Goal: Task Accomplishment & Management: Manage account settings

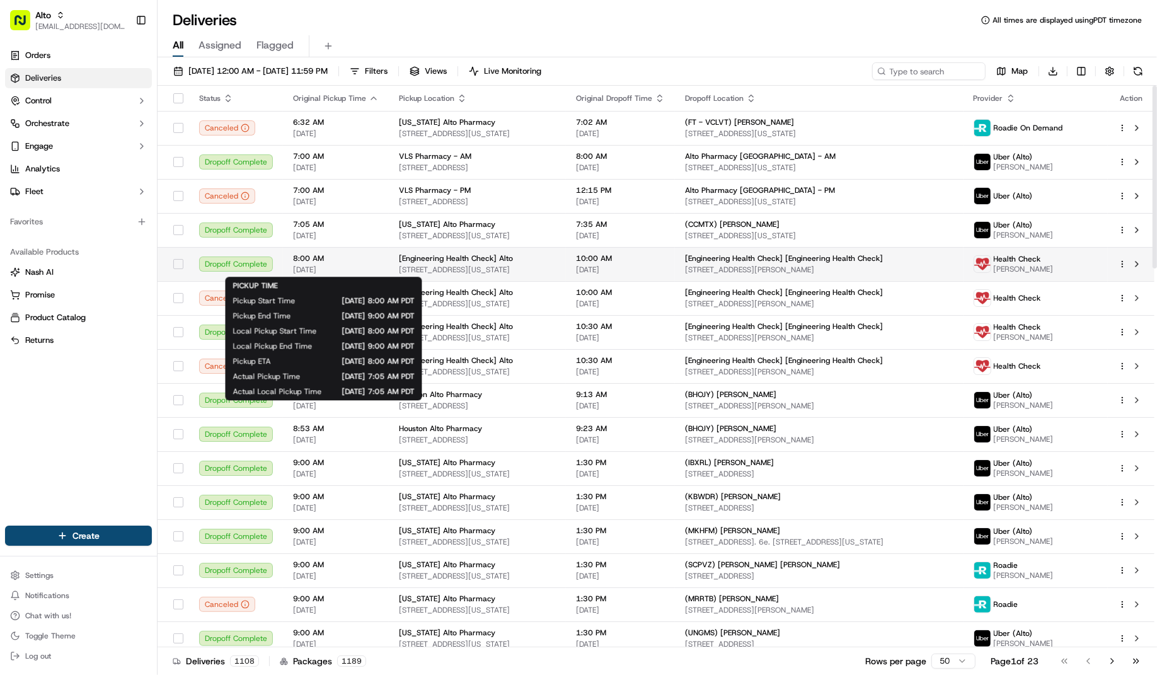
click at [348, 266] on span "[DATE]" at bounding box center [336, 270] width 86 height 10
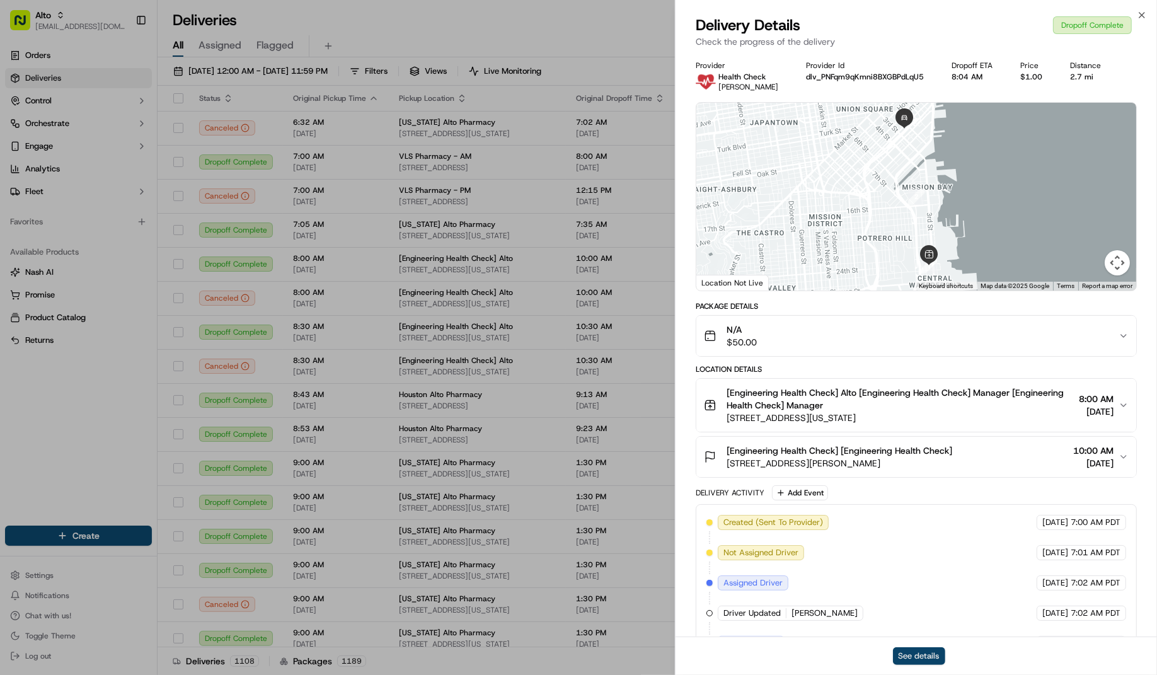
click at [914, 657] on button "See details" at bounding box center [919, 656] width 52 height 18
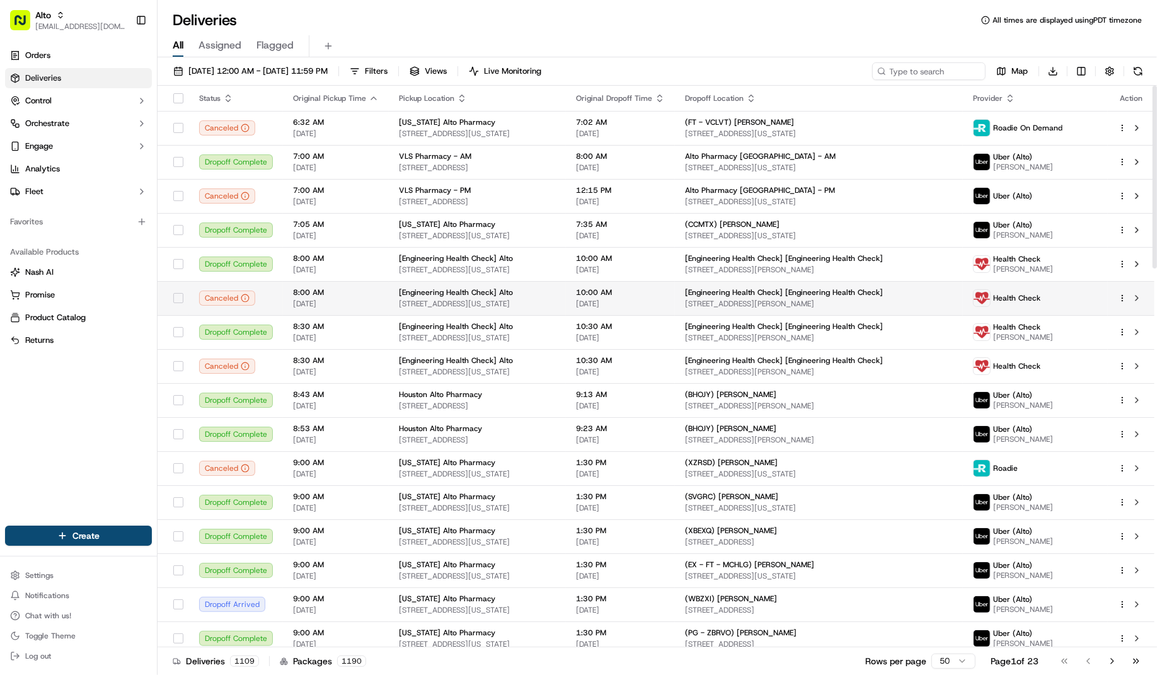
click at [675, 281] on td "10:00 AM 09/18/2025" at bounding box center [620, 298] width 109 height 34
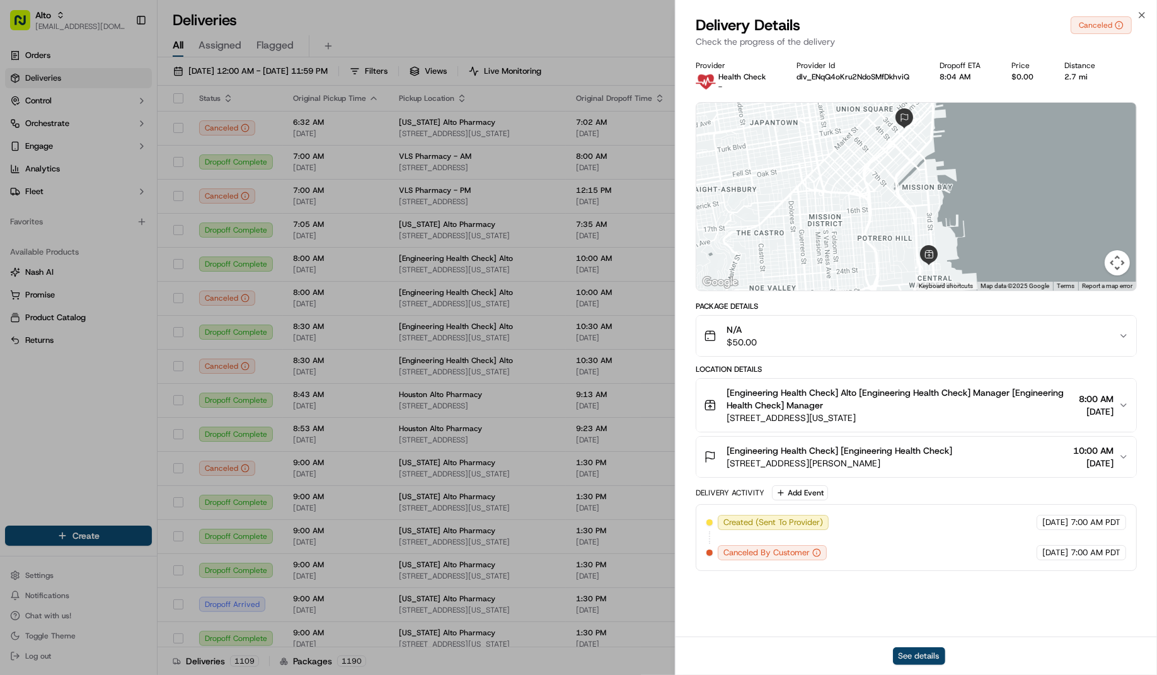
click at [925, 648] on button "See details" at bounding box center [919, 656] width 52 height 18
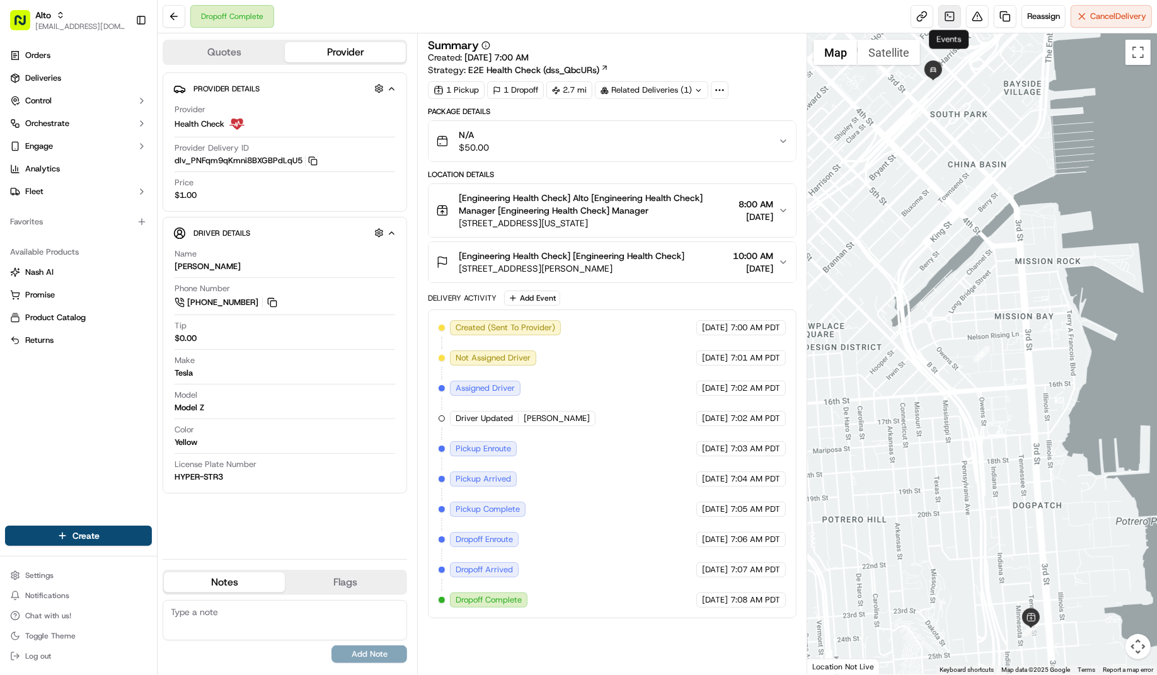
click at [946, 18] on link at bounding box center [949, 16] width 23 height 23
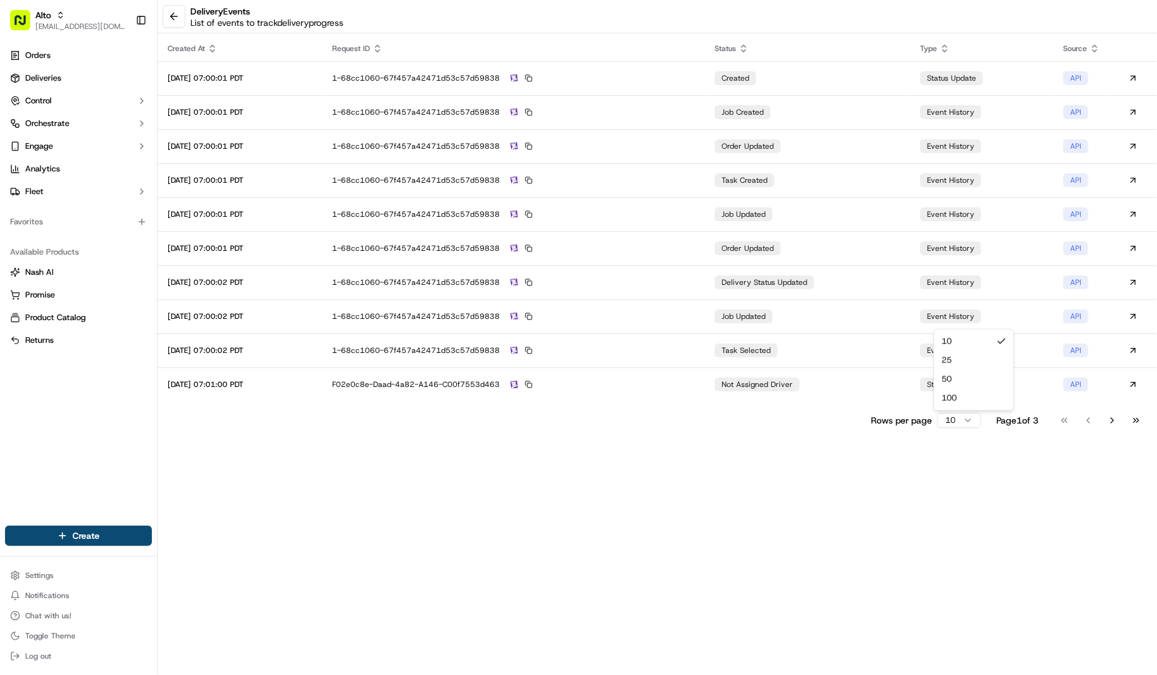
click at [954, 418] on html "Alto [EMAIL_ADDRESS][DOMAIN_NAME] Toggle Sidebar Orders Deliveries Control Orch…" at bounding box center [578, 337] width 1157 height 675
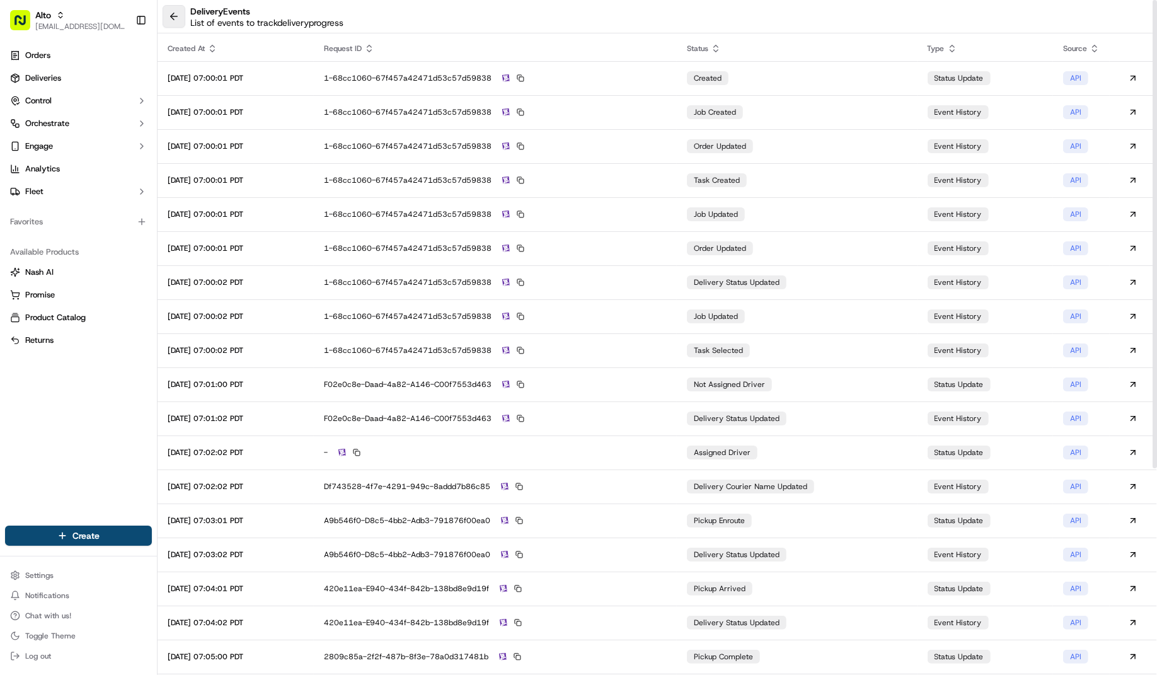
click at [178, 23] on button at bounding box center [174, 16] width 23 height 23
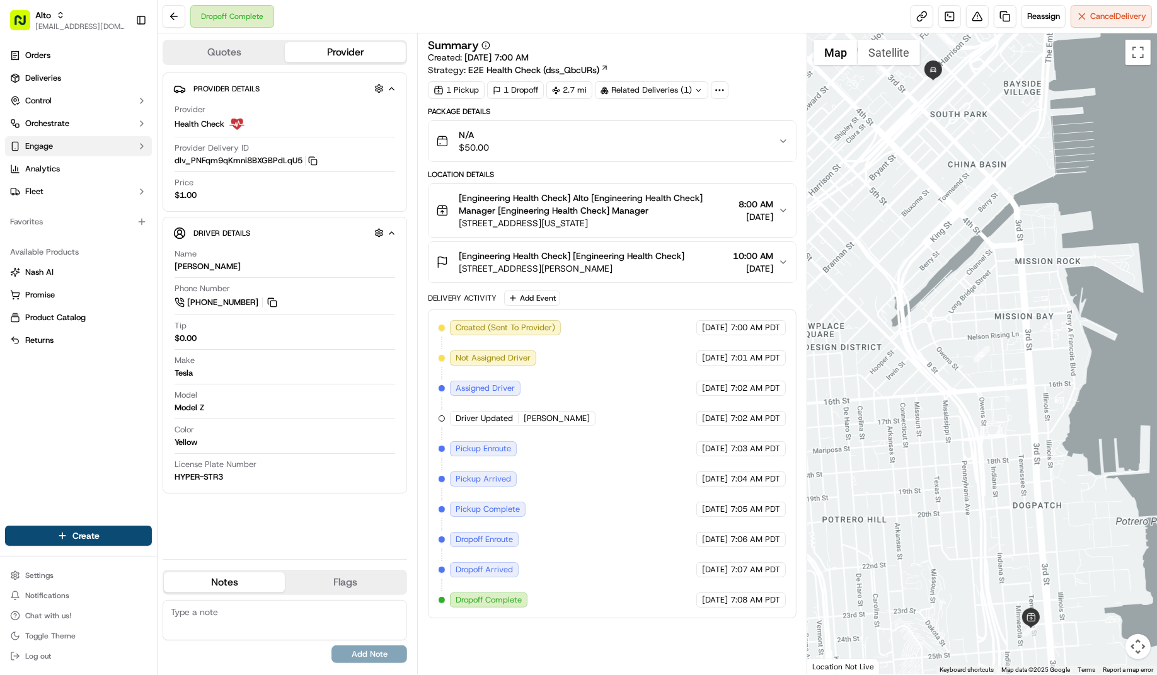
click at [109, 144] on button "Engage" at bounding box center [78, 146] width 147 height 20
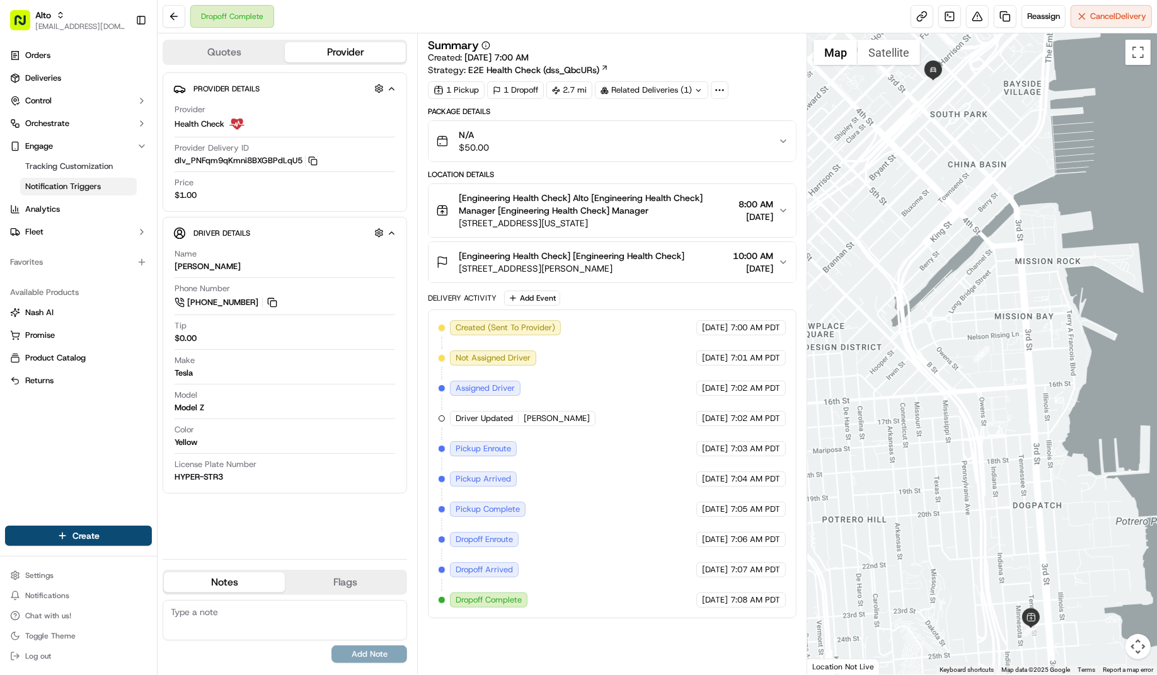
click at [106, 181] on link "Notification Triggers" at bounding box center [78, 187] width 117 height 18
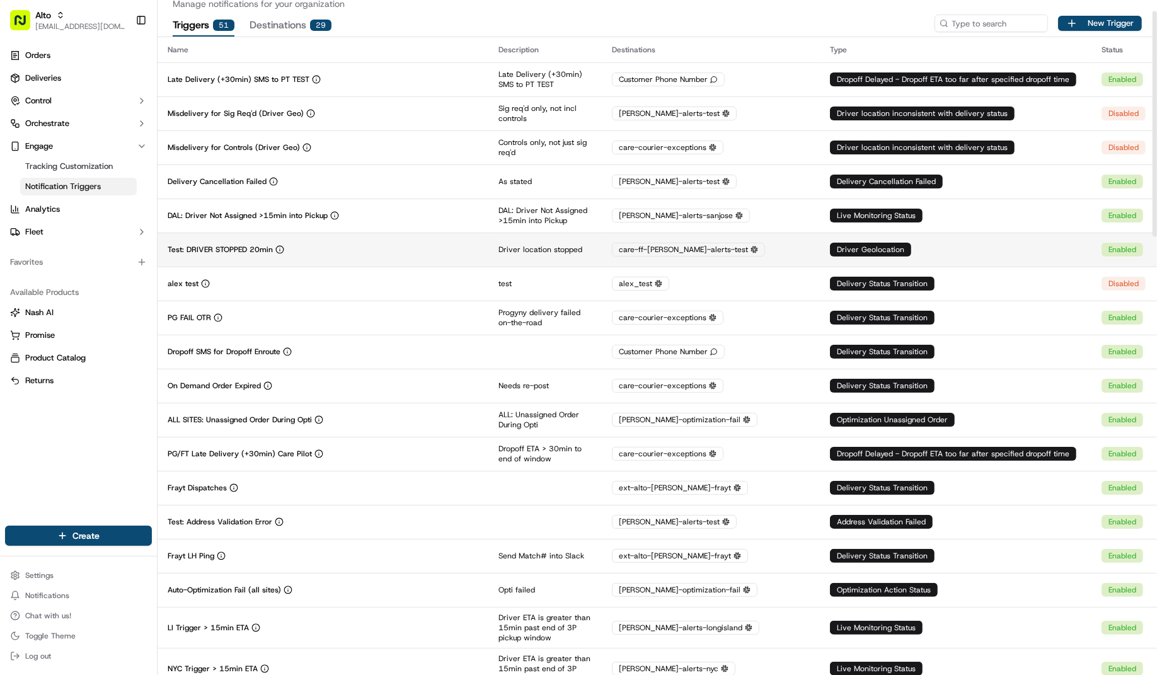
scroll to position [35, 0]
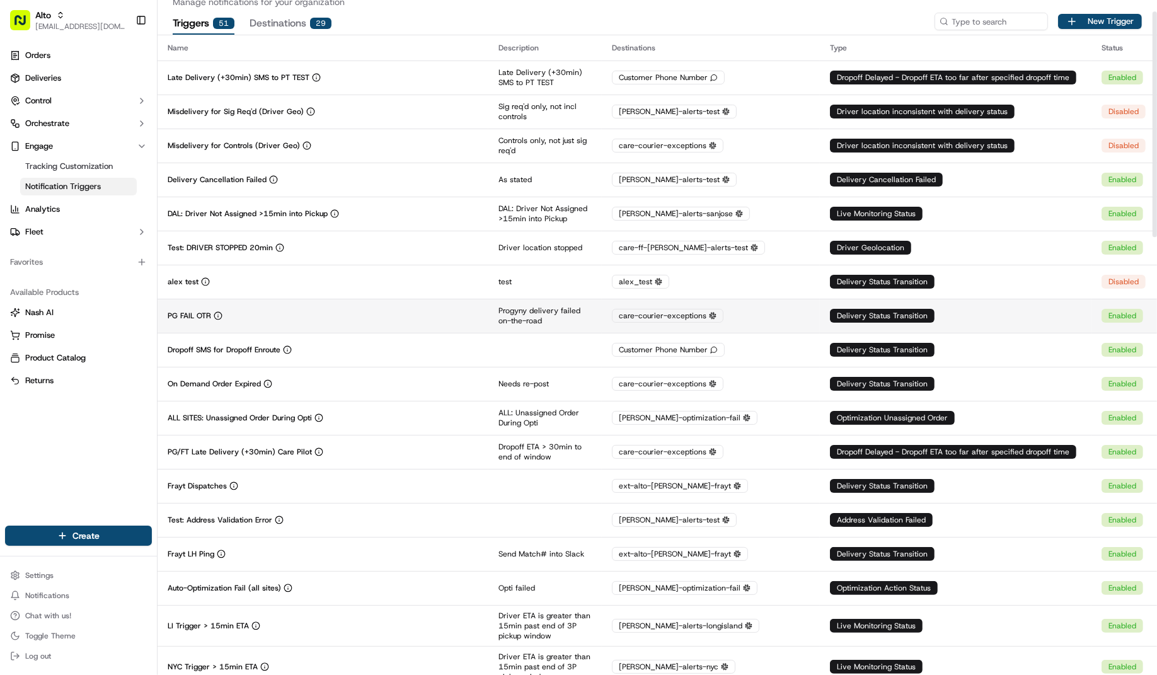
click at [426, 312] on div "PG FAIL OTR" at bounding box center [323, 316] width 311 height 10
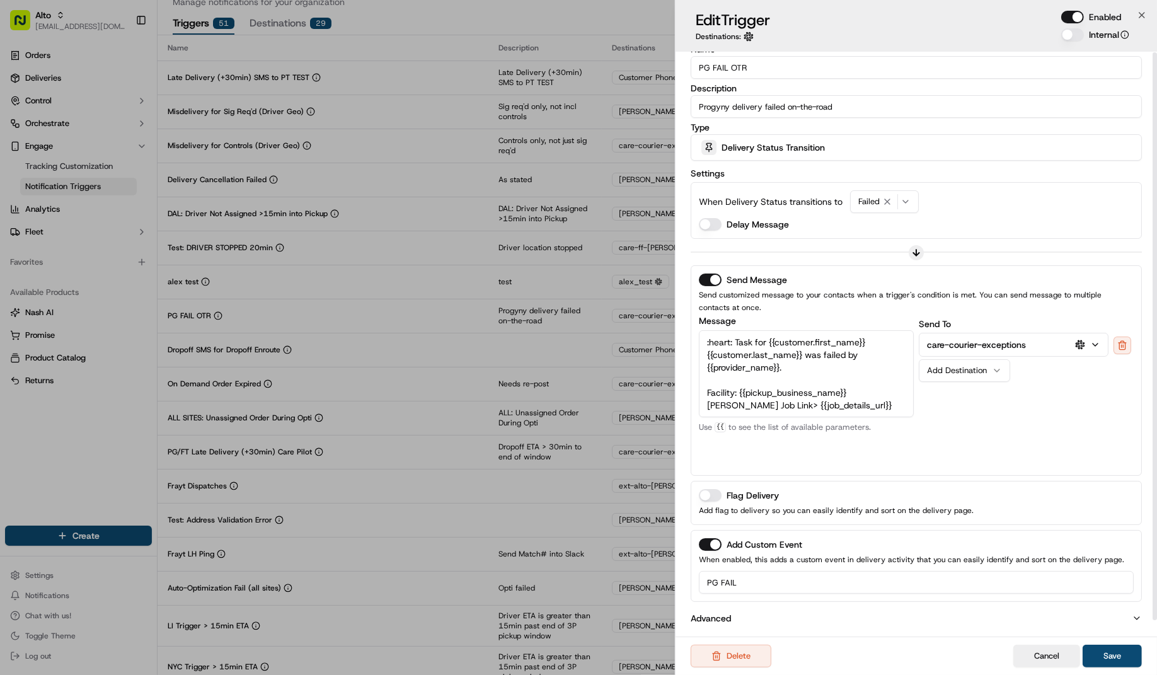
scroll to position [0, 0]
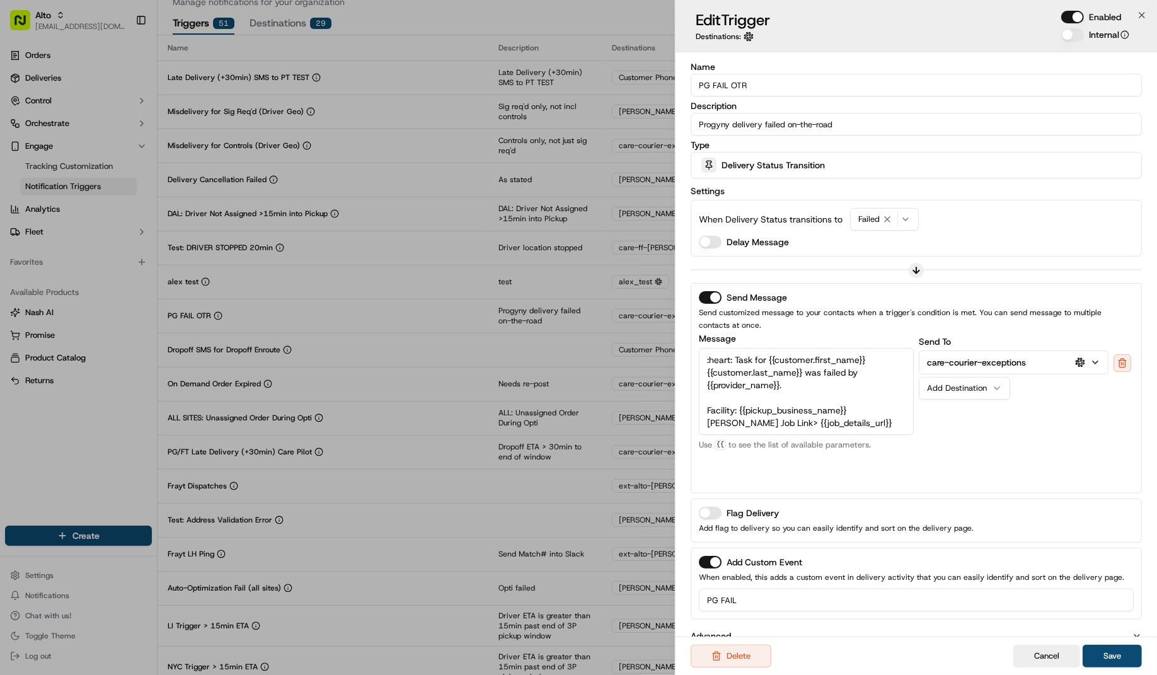
click at [956, 166] on div "Delivery Status Transition" at bounding box center [916, 164] width 445 height 25
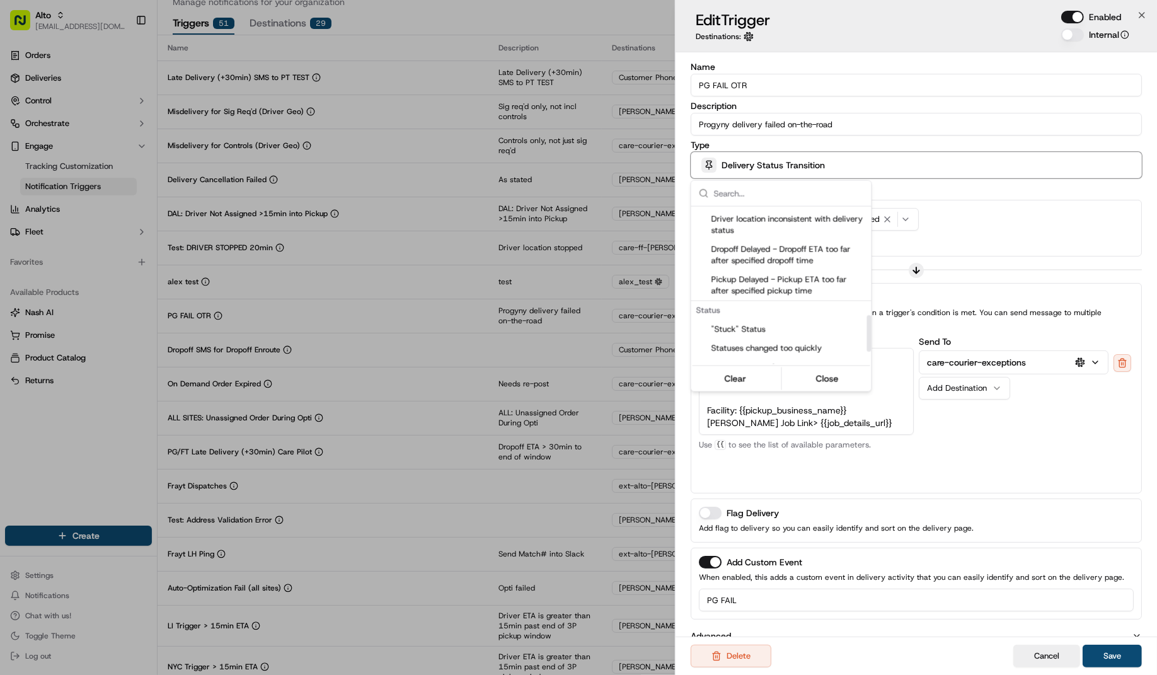
scroll to position [521, 0]
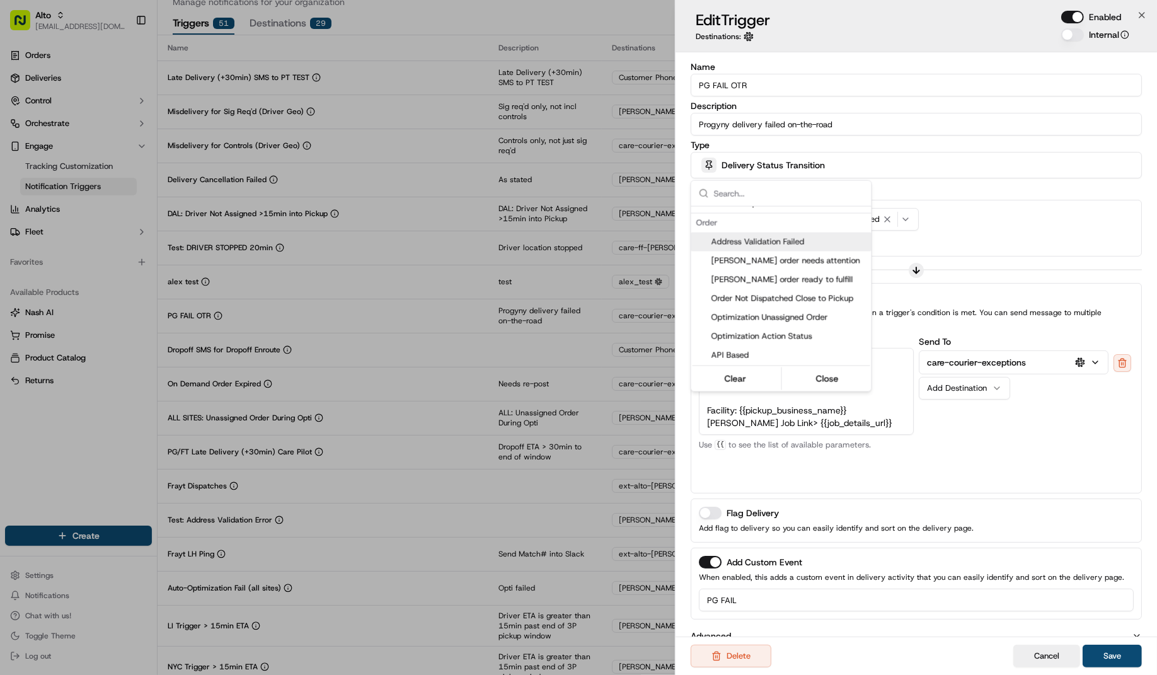
click at [832, 62] on div at bounding box center [578, 337] width 1157 height 675
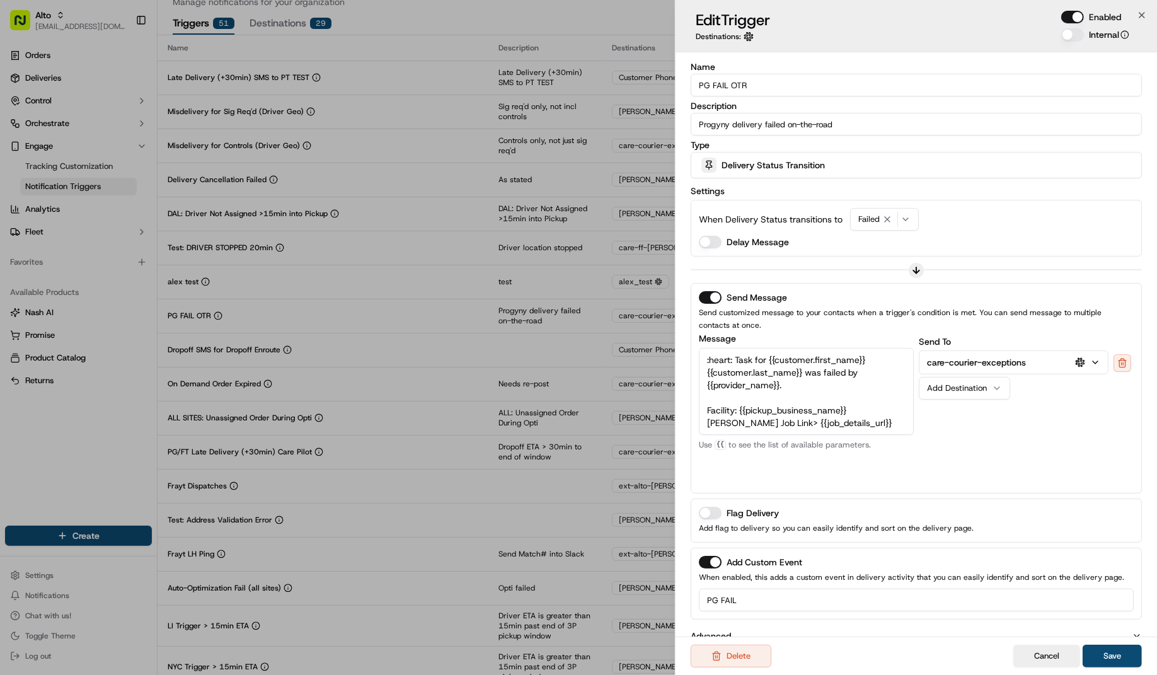
scroll to position [18, 0]
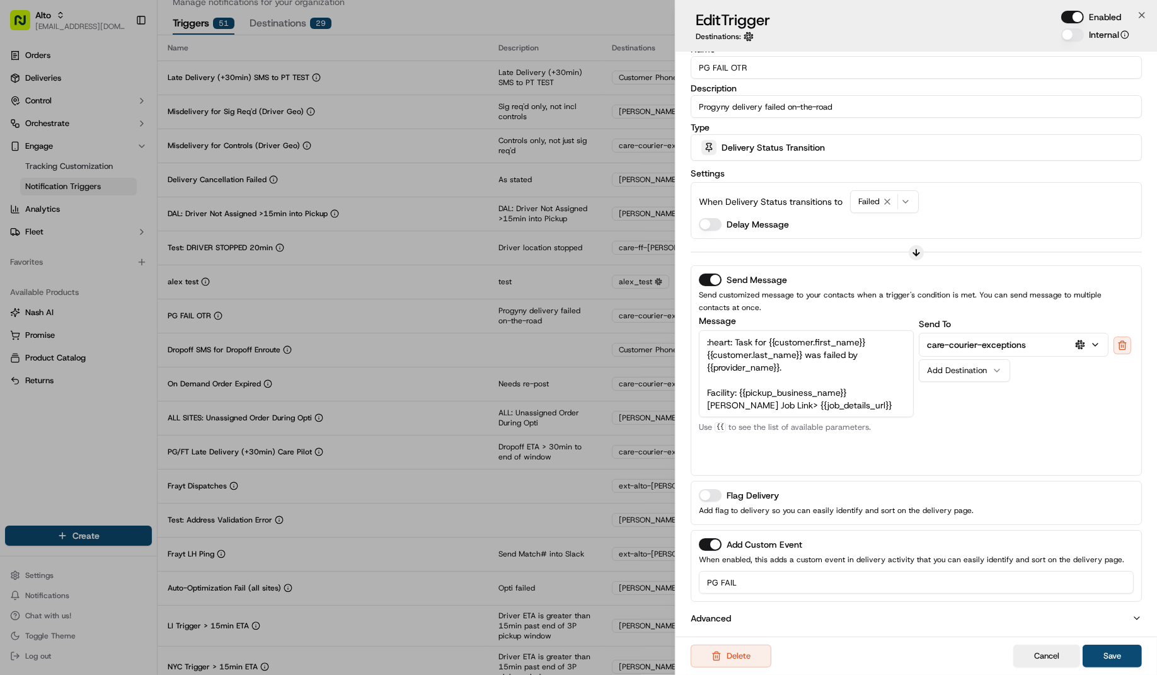
click at [788, 358] on textarea ":heart: Task for {{customer.first_name}} {{customer.last_name}} was failed by {…" at bounding box center [806, 373] width 215 height 87
